Goal: Task Accomplishment & Management: Complete application form

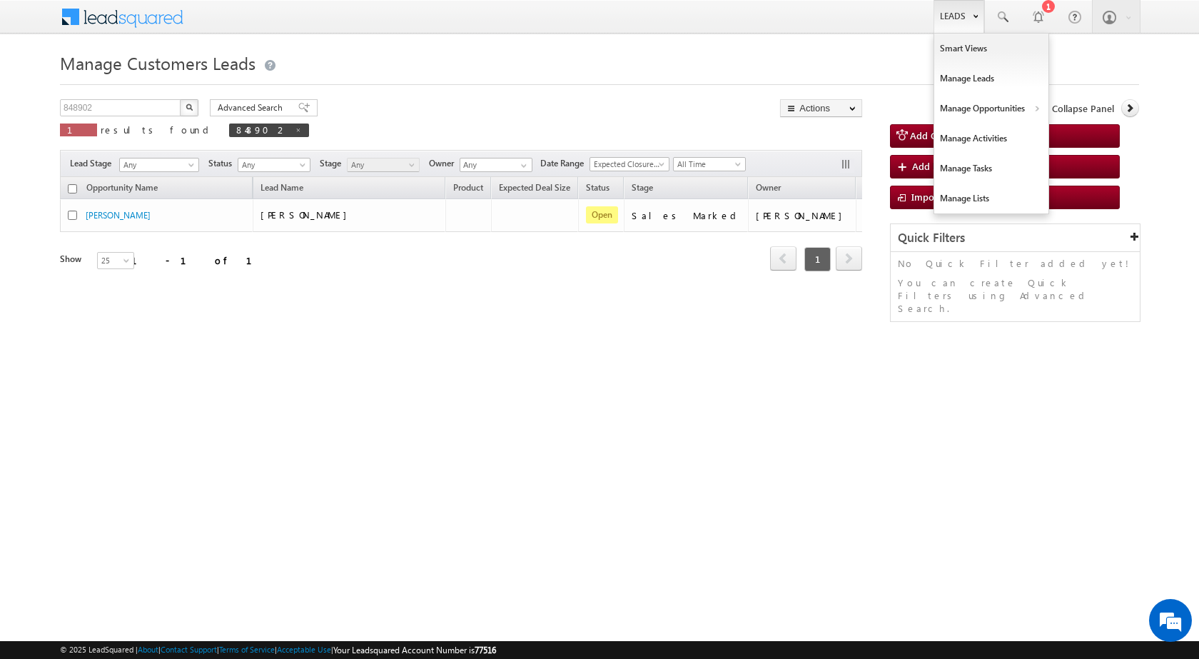
click at [969, 22] on link "Leads" at bounding box center [959, 16] width 51 height 33
click at [1063, 134] on link "Customers Leads" at bounding box center [1115, 139] width 131 height 30
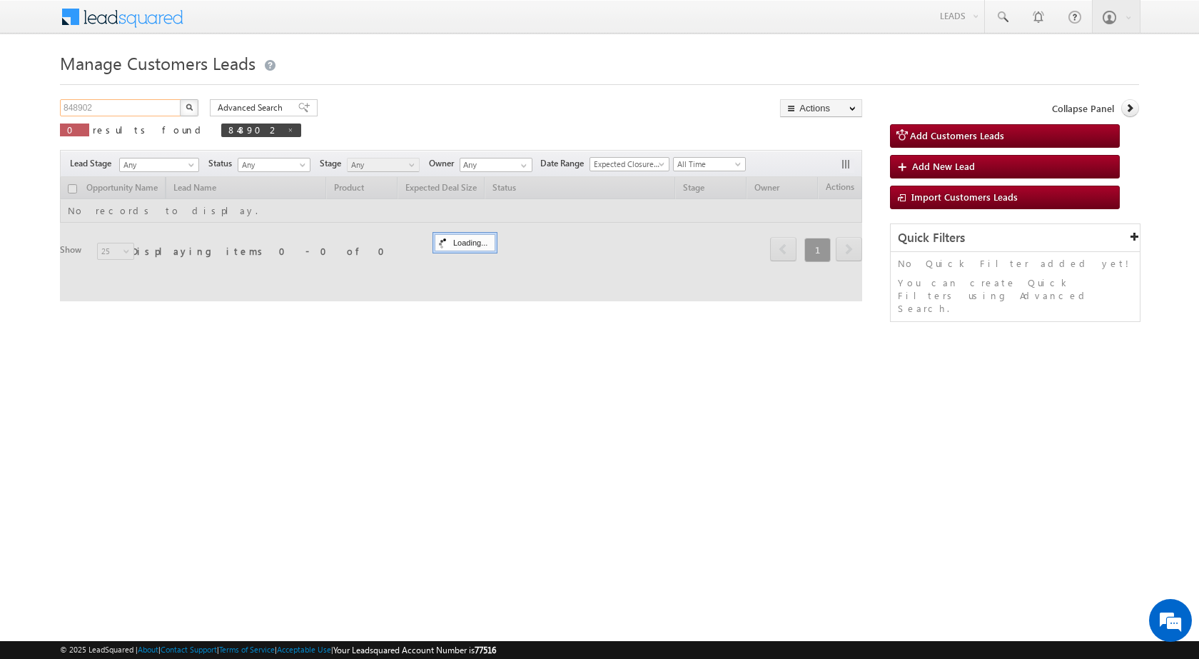
click at [156, 108] on input "848902" at bounding box center [121, 107] width 122 height 17
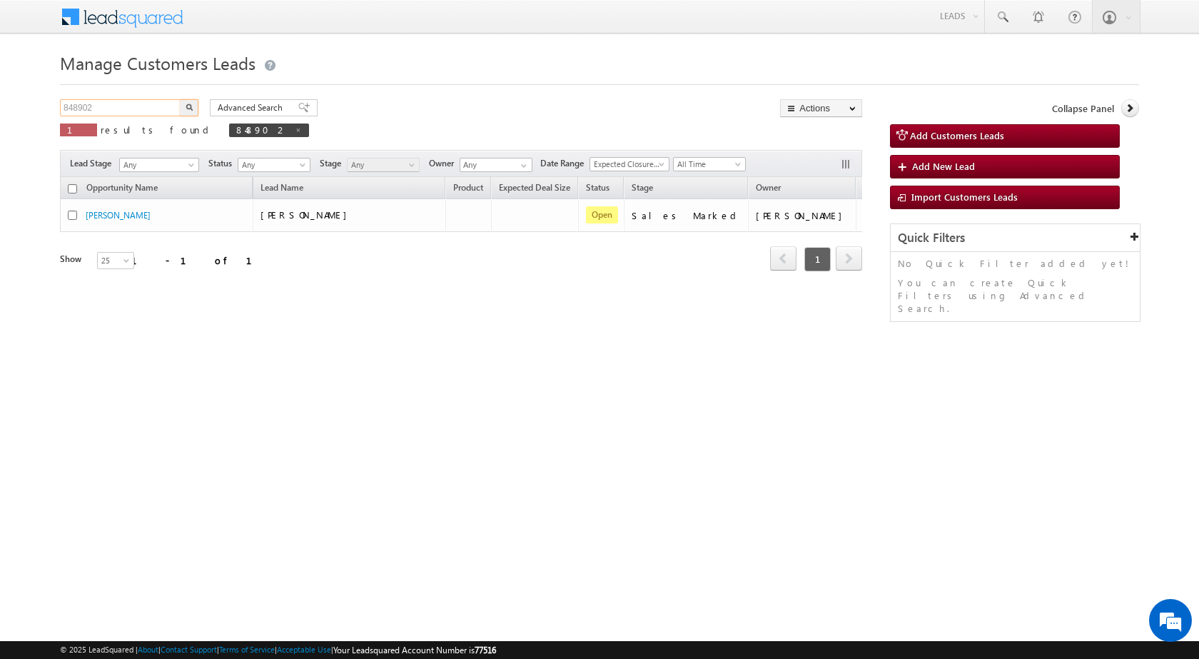
click at [156, 108] on input "848902" at bounding box center [121, 107] width 122 height 17
paste input "55624"
type input "855624"
click at [180, 99] on button "button" at bounding box center [189, 107] width 19 height 17
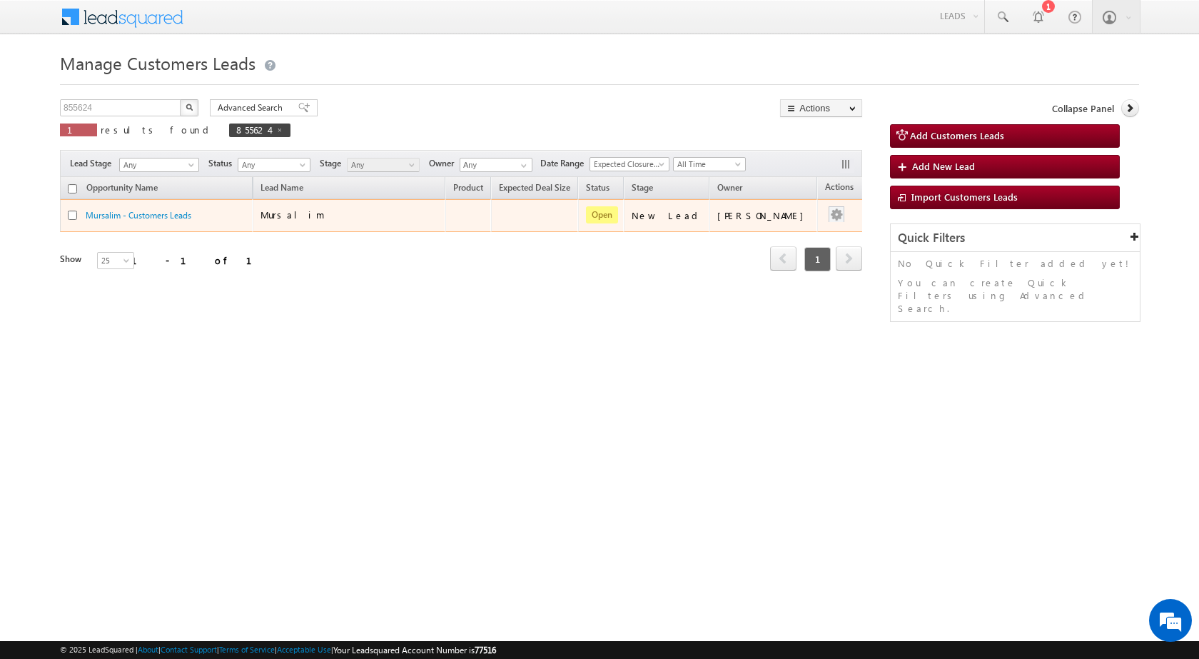
click at [831, 215] on div at bounding box center [836, 215] width 23 height 19
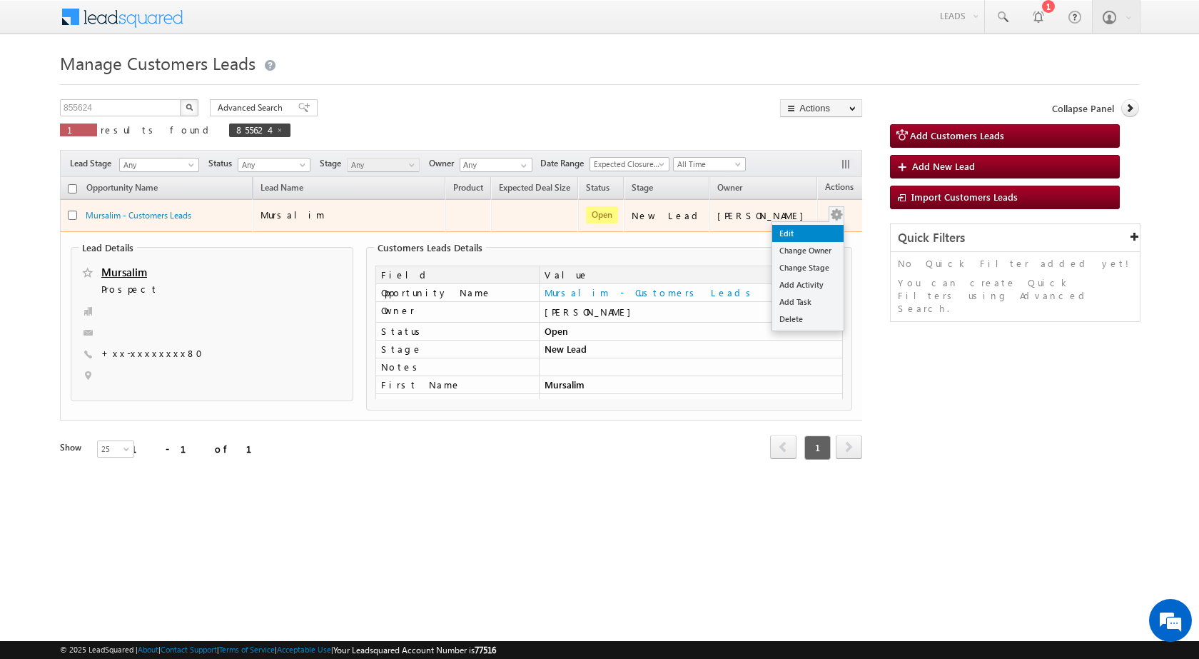
click at [814, 228] on link "Edit" at bounding box center [807, 233] width 71 height 17
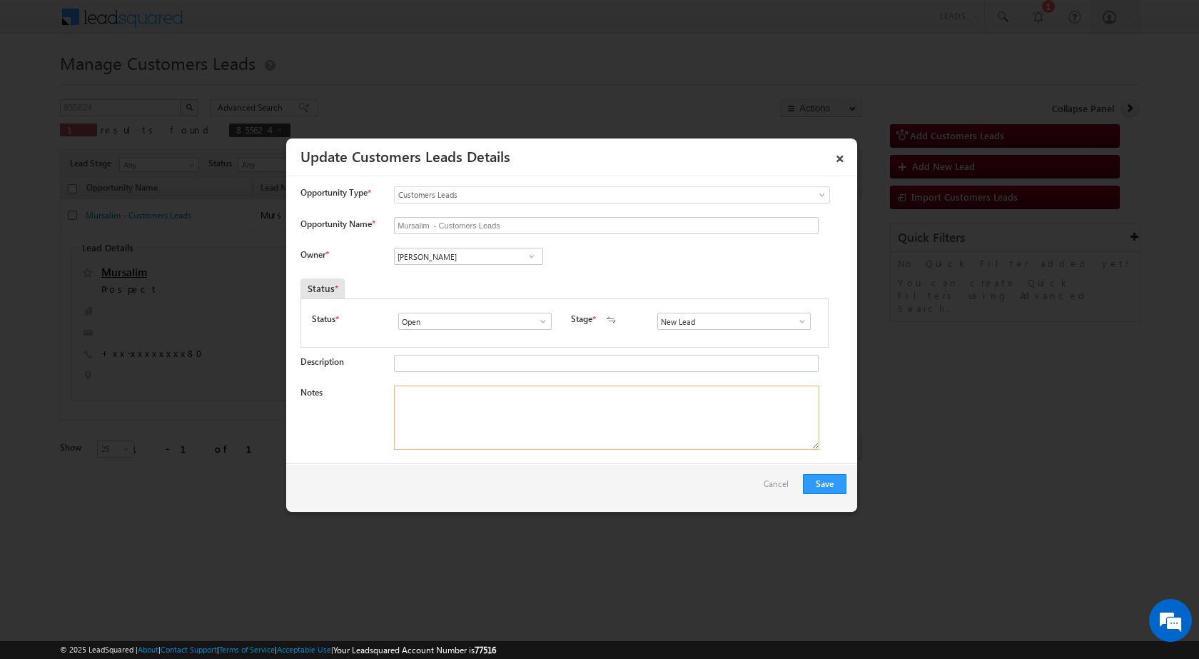
click at [475, 417] on textarea "Notes" at bounding box center [606, 417] width 425 height 64
paste textarea "Mobile No - 9917002880 / Name - Mursalim / Construction / Pv - 25Lac / LV - 30 …"
type textarea "Mobile No - 9917002880 / Name - Mursalim / Construction / Pv - 25Lac / LV - 30 …"
click at [462, 255] on input "Vikas Halwai" at bounding box center [468, 256] width 149 height 17
paste input "amar.chauhan@sgrlimited.in"
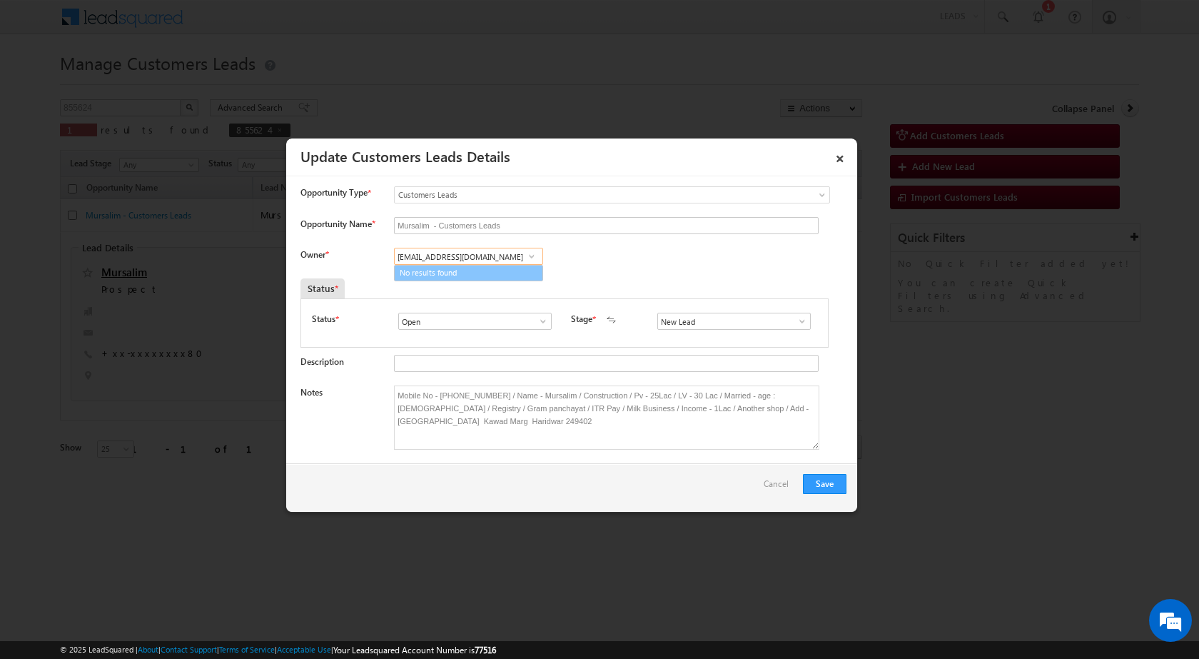
type input "amar.chauhan@sgrlimited.in"
click at [454, 302] on div "Status * Open Won Lost Open Stage * New Lead Interested Pending Documents" at bounding box center [564, 322] width 528 height 49
click at [467, 255] on input at bounding box center [468, 256] width 149 height 17
paste input "Amar Chauhan"
type input "Amar Chauhan"
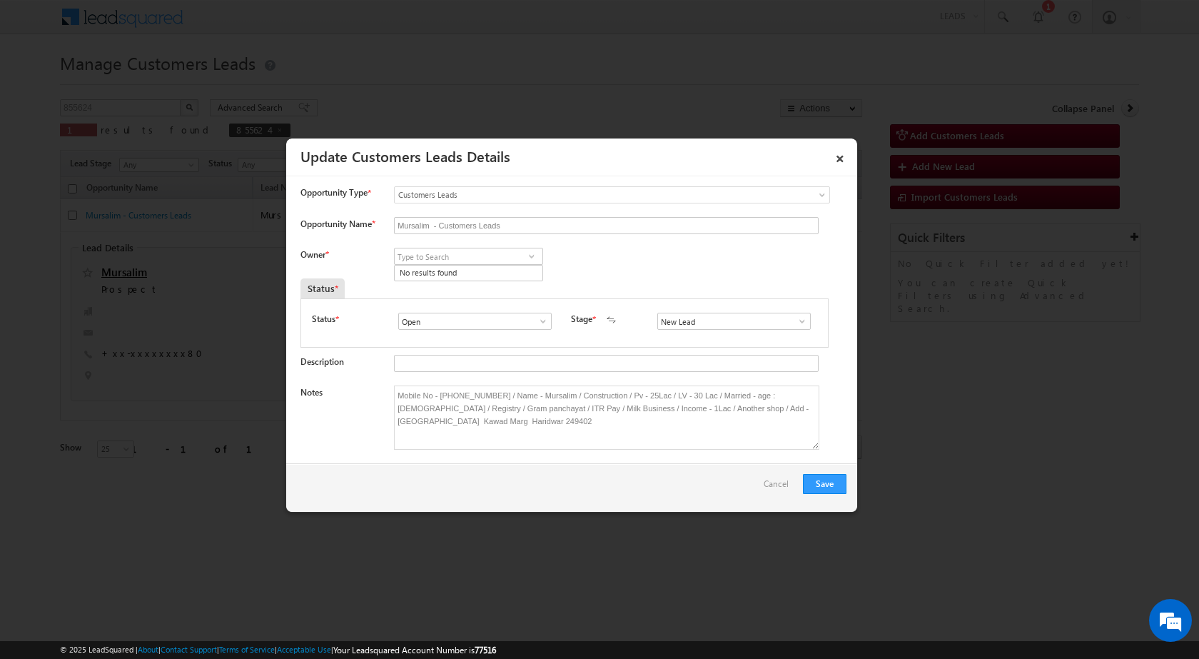
click at [423, 297] on div "Status *" at bounding box center [496, 288] width 392 height 20
click at [434, 260] on input at bounding box center [468, 256] width 149 height 17
paste input "amar.chauhan@sgrlimited.in"
type input "amar.chauhan@sgrlimited.in"
click at [432, 258] on input at bounding box center [468, 256] width 149 height 17
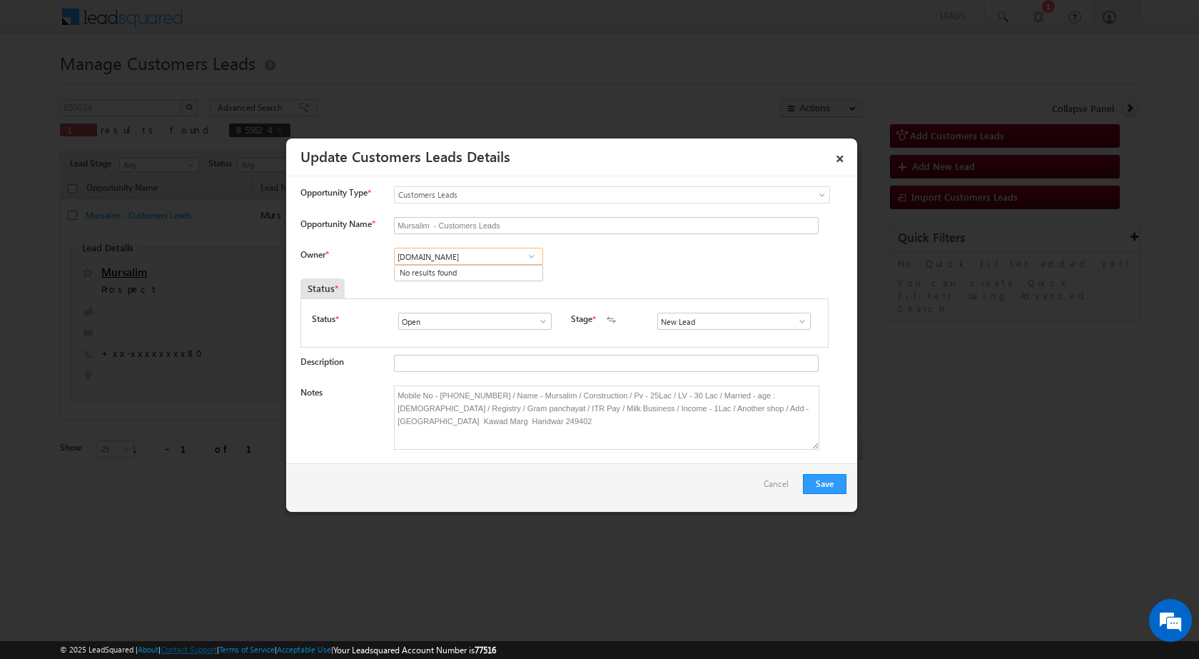
type input "amar.ch"
click at [413, 253] on input at bounding box center [468, 256] width 149 height 17
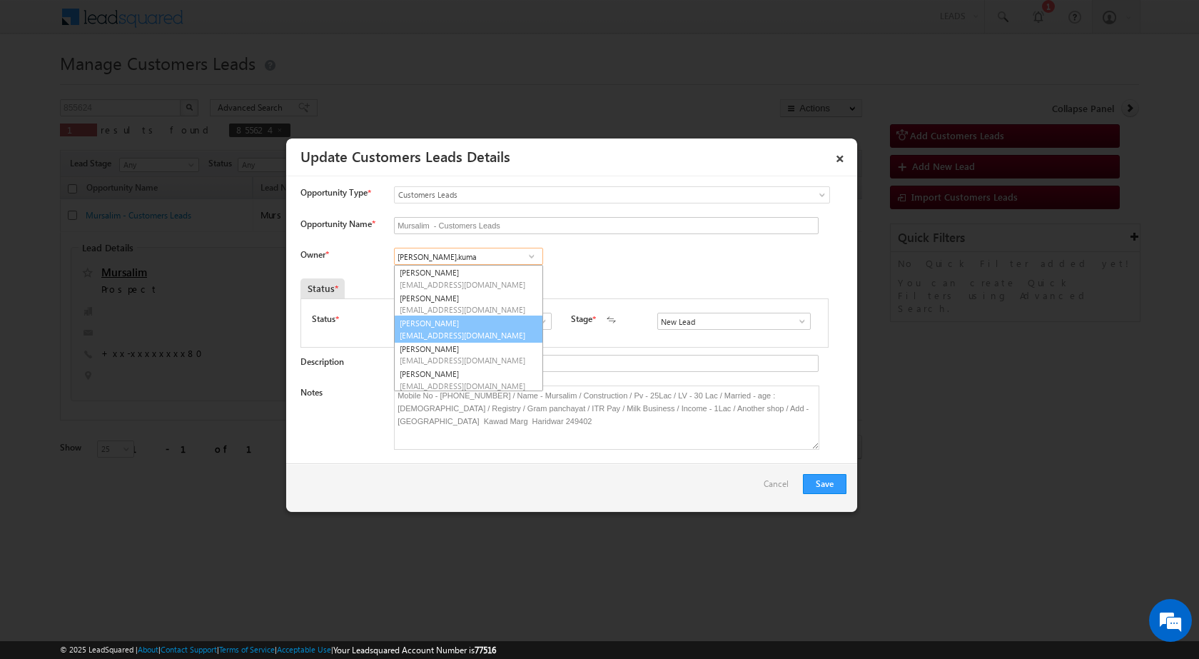
click at [425, 335] on span "amit.kumar6@sgrlimited.in" at bounding box center [464, 335] width 128 height 11
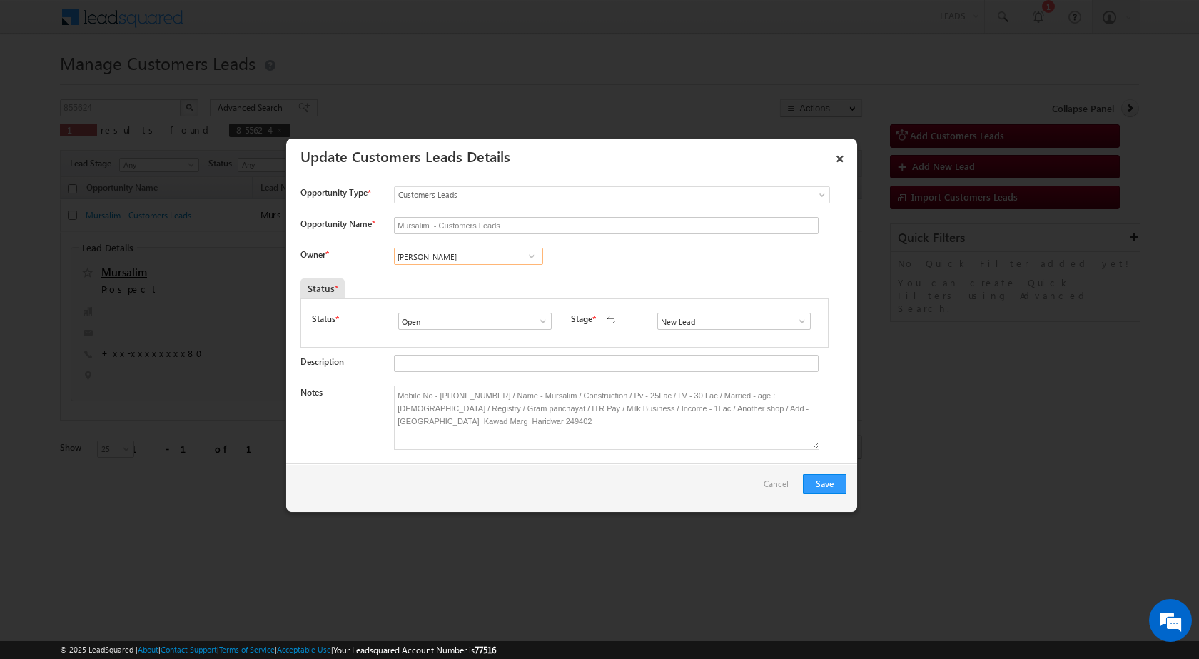
type input "Amit Kumar"
click at [765, 326] on input "New Lead" at bounding box center [733, 321] width 153 height 17
click at [795, 321] on span at bounding box center [802, 320] width 14 height 11
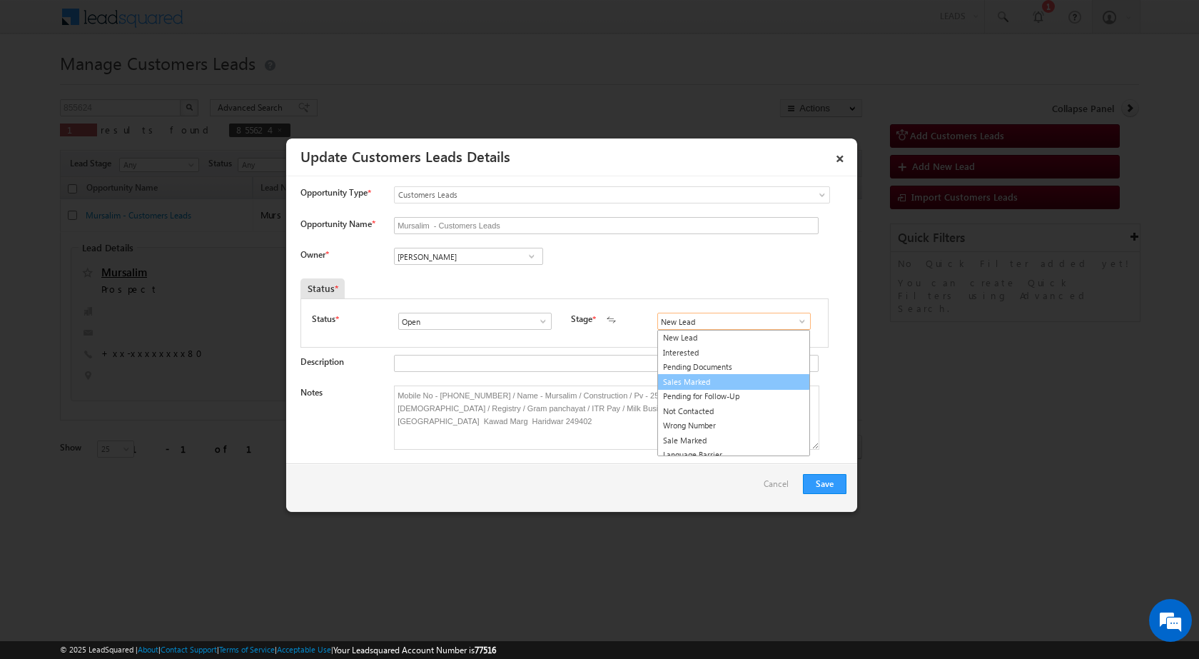
click at [722, 381] on link "Sales Marked" at bounding box center [733, 382] width 153 height 16
type input "Sales Marked"
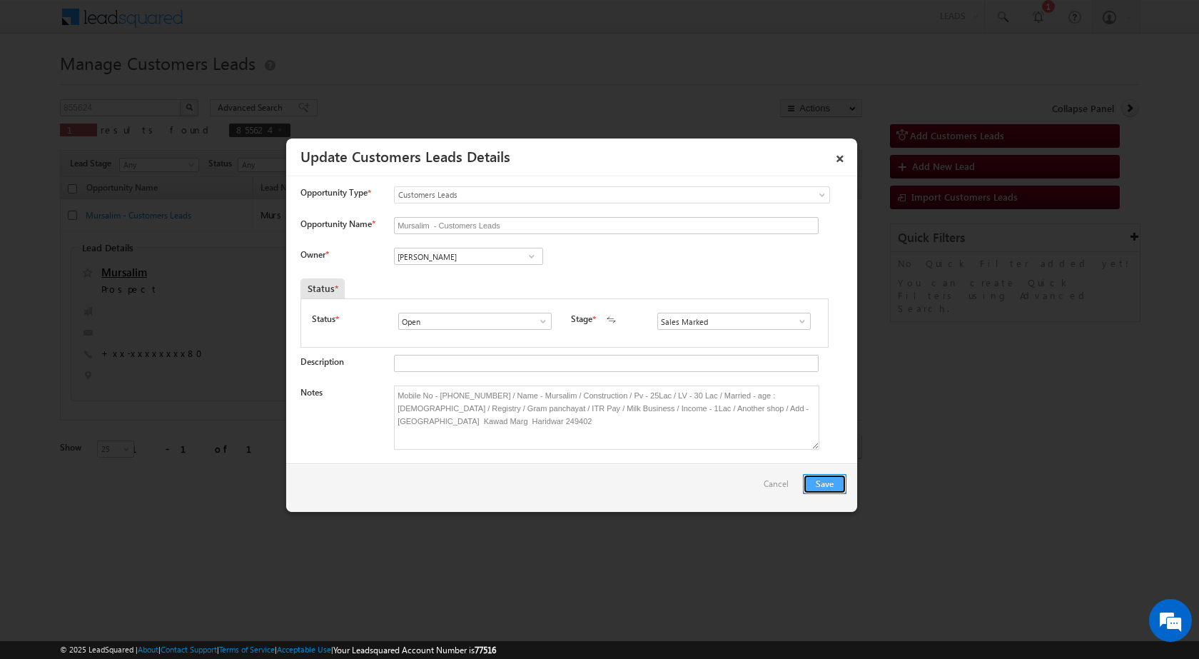
click at [824, 486] on button "Save" at bounding box center [825, 484] width 44 height 20
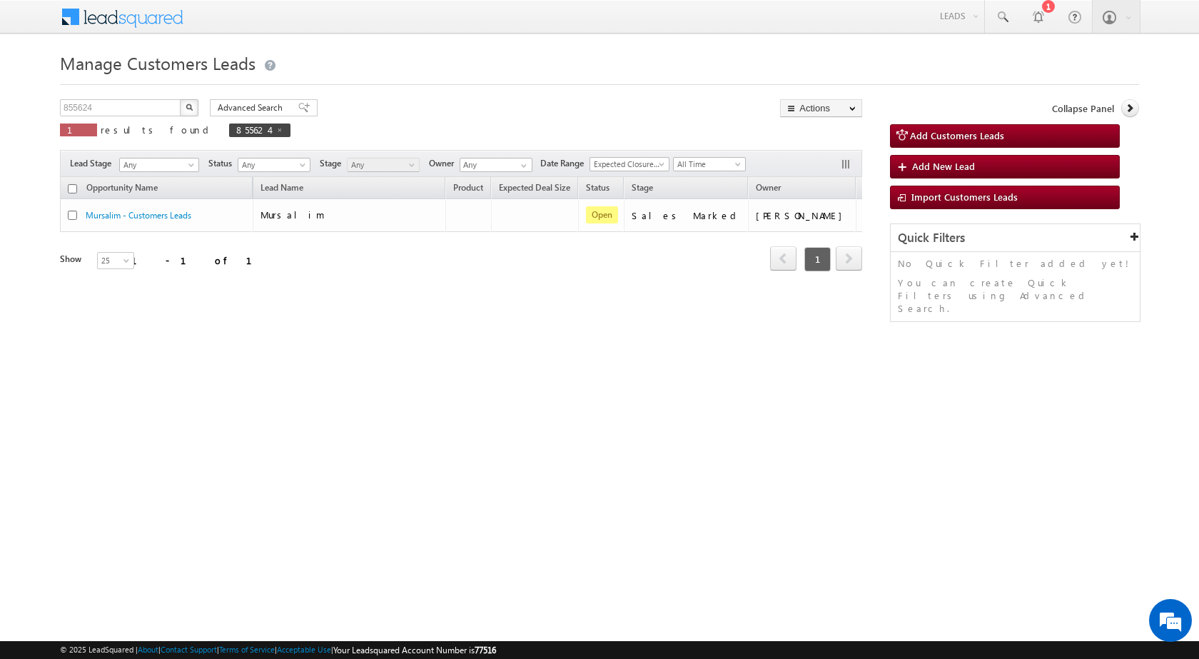
click at [534, 374] on div "Manage Customers Leads 855624 X 1 results found 855624 Advanced Search Advanced…" at bounding box center [599, 226] width 1079 height 357
click at [608, 418] on html "Menu Surbhi Dhadve sitar a5@ks erve." at bounding box center [599, 220] width 1199 height 440
